Goal: Transaction & Acquisition: Purchase product/service

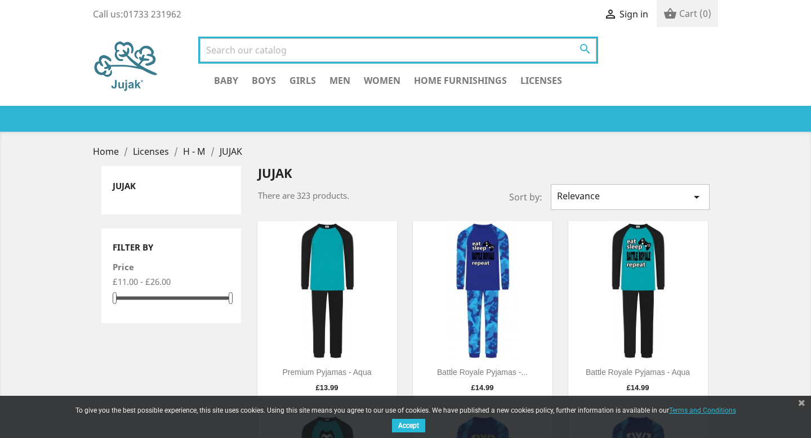
click at [409, 54] on input "Search" at bounding box center [398, 50] width 396 height 24
type input "kids football p"
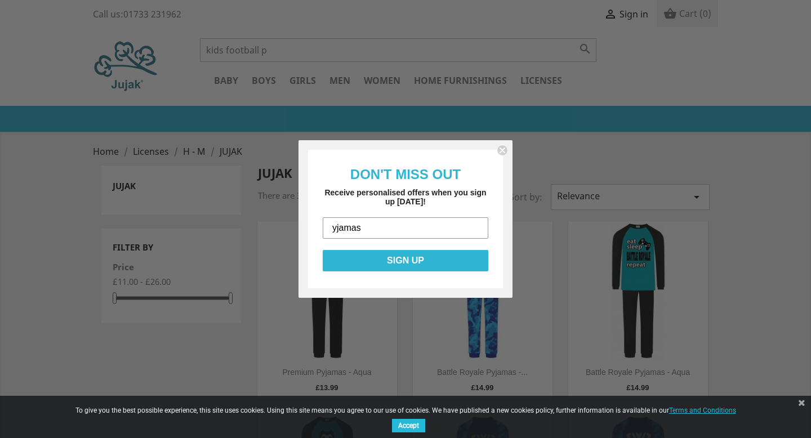
type input "yjamas"
click input "Submit" at bounding box center [0, 0] width 0 height 0
click at [500, 146] on circle "Close dialog" at bounding box center [502, 150] width 11 height 11
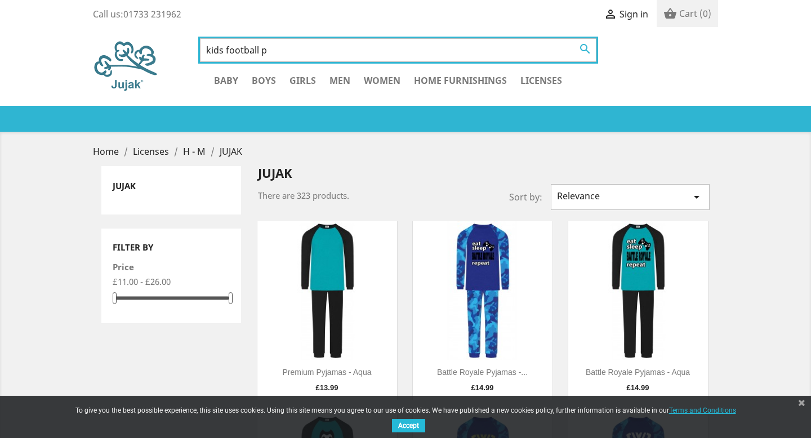
click at [419, 55] on input "kids football p" at bounding box center [398, 50] width 396 height 24
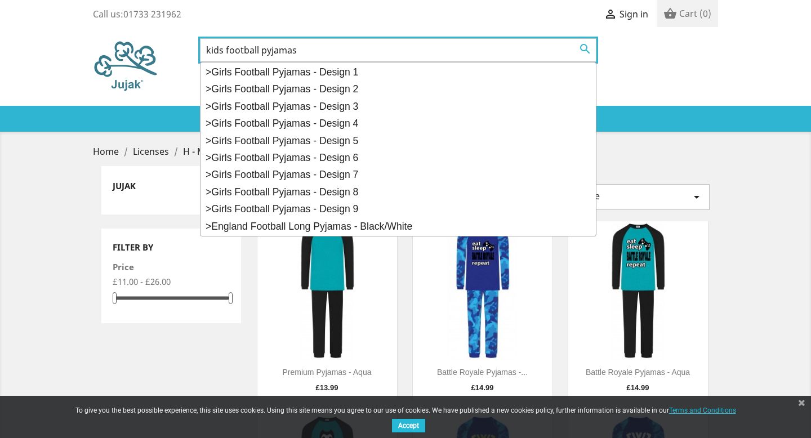
type input "kids football pyjamas"
click at [575, 42] on button " Search" at bounding box center [585, 49] width 20 height 15
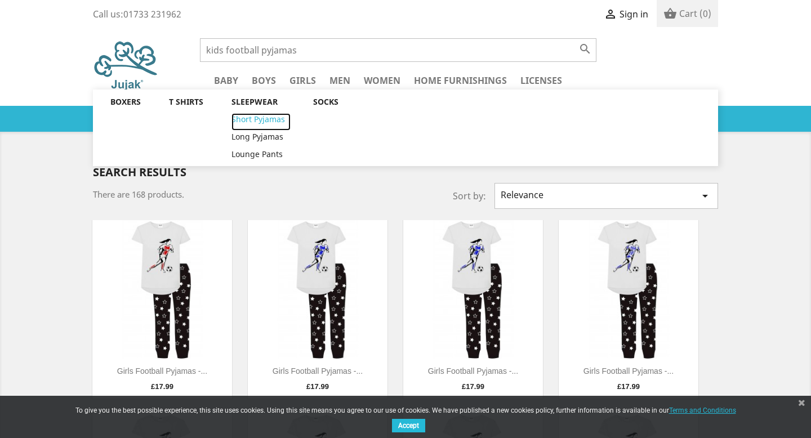
click at [267, 118] on link "Short Pyjamas" at bounding box center [260, 121] width 59 height 17
